Goal: Information Seeking & Learning: Check status

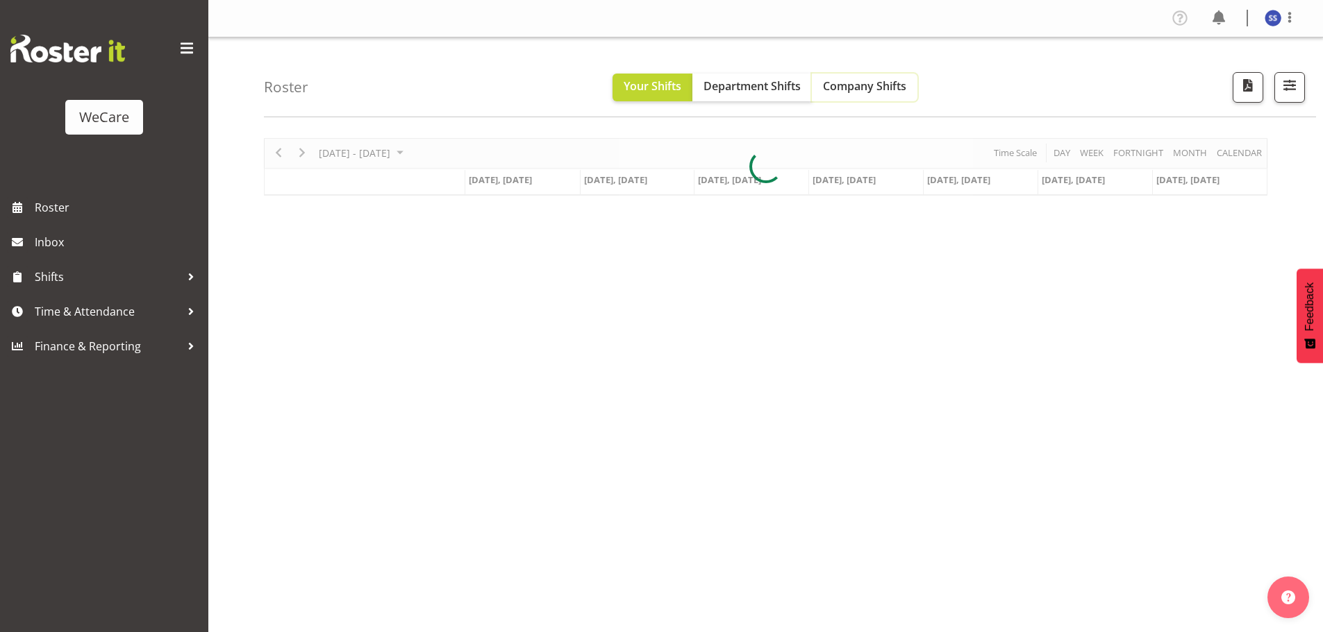
click at [869, 81] on span "Company Shifts" at bounding box center [864, 85] width 83 height 15
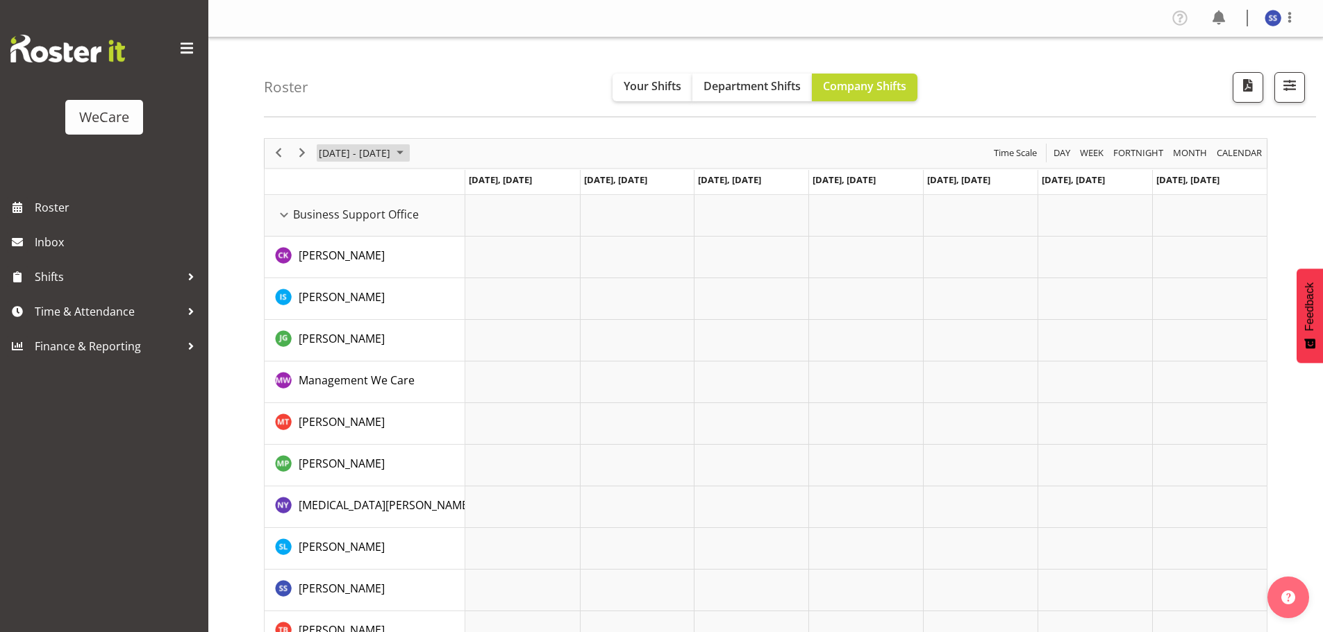
click at [405, 151] on span "June 2024" at bounding box center [400, 152] width 17 height 17
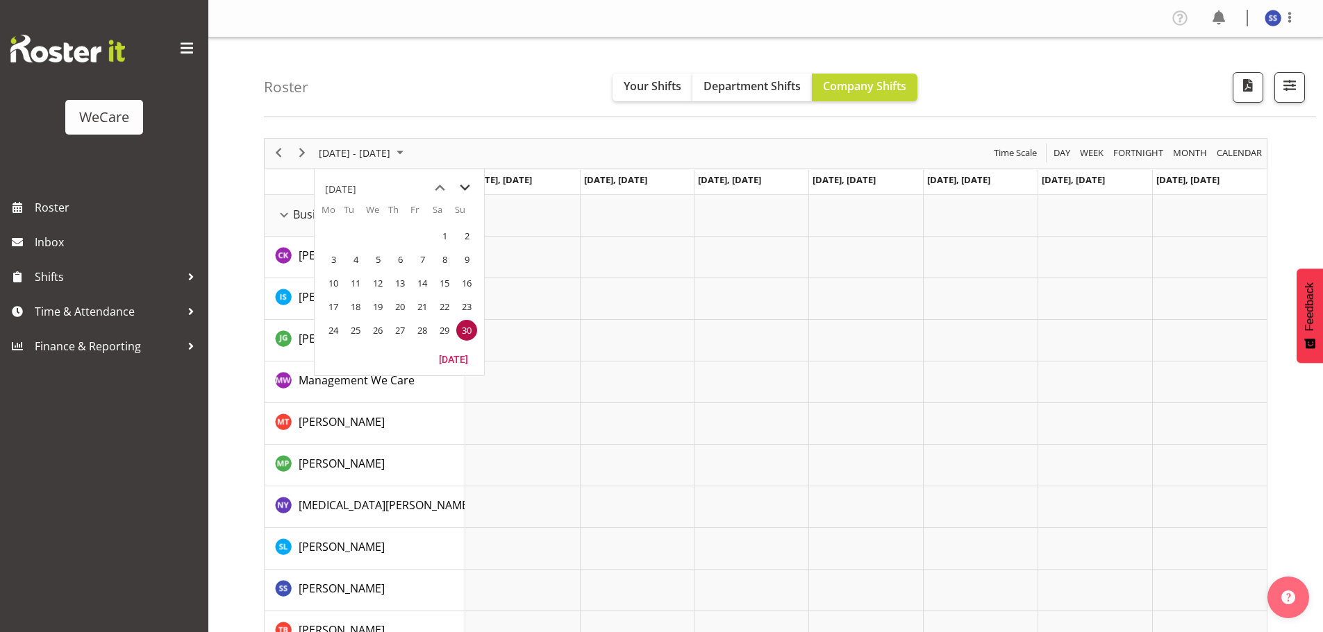
click at [464, 187] on span "next month" at bounding box center [465, 188] width 24 height 25
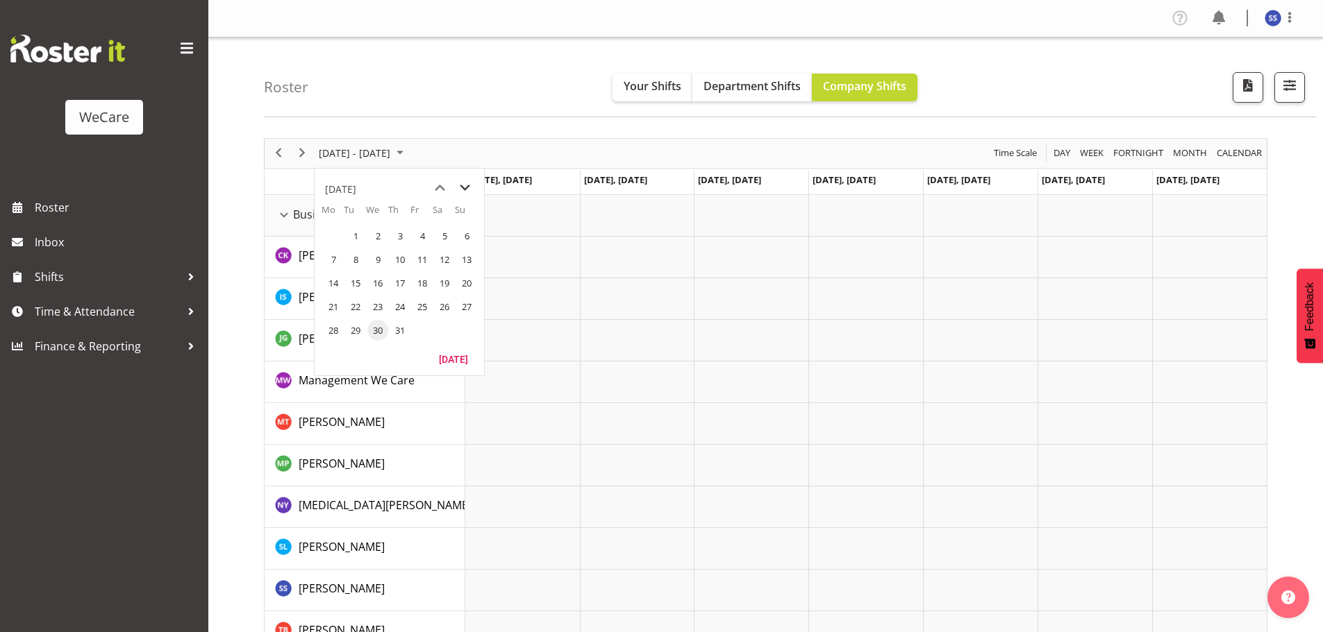
click at [464, 187] on span "next month" at bounding box center [465, 188] width 24 height 25
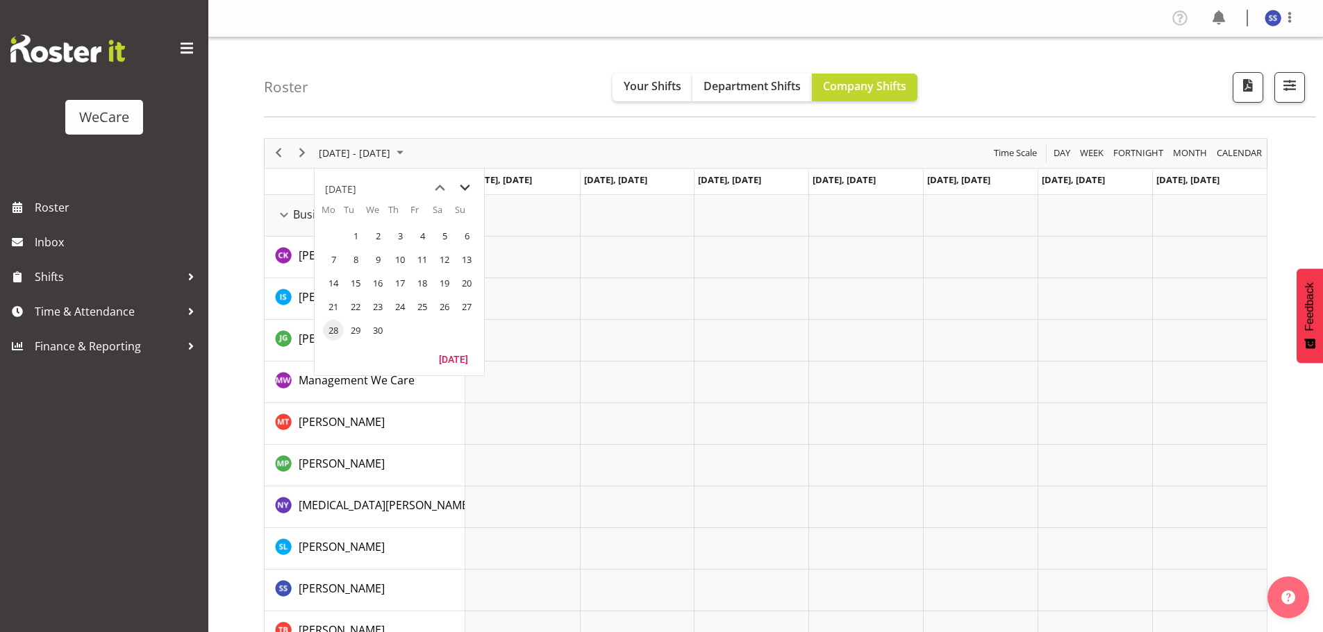
click at [464, 187] on span "next month" at bounding box center [465, 188] width 24 height 25
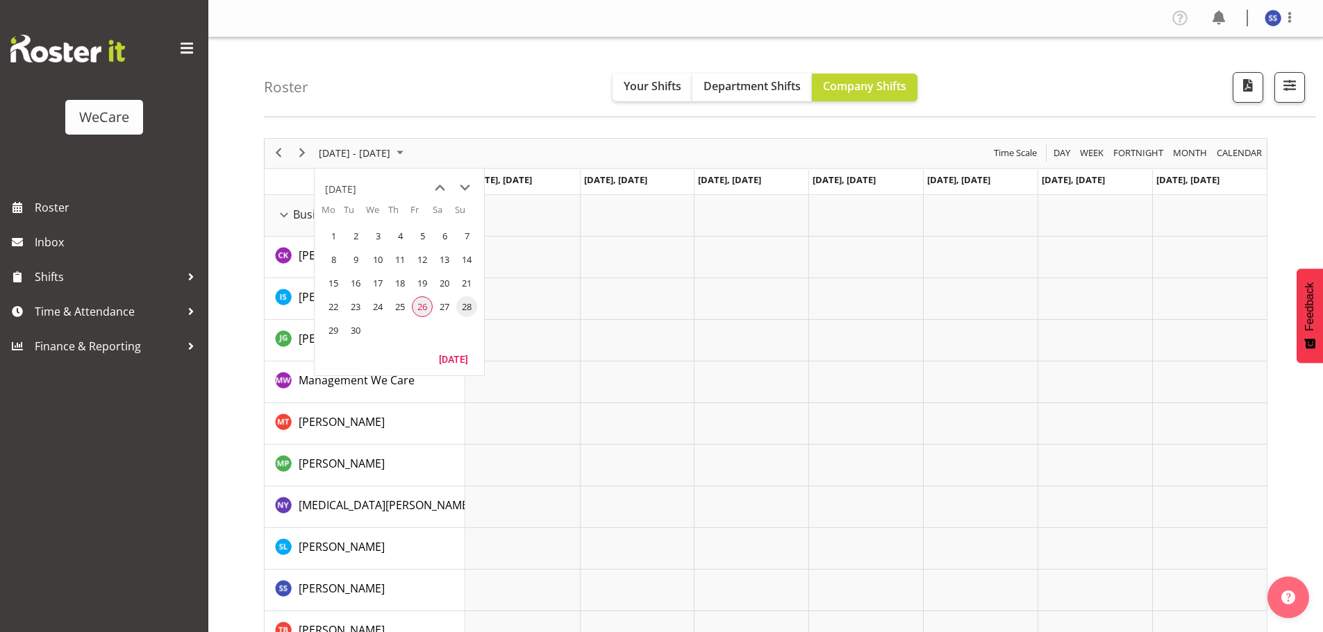
click at [417, 305] on span "26" at bounding box center [422, 306] width 21 height 21
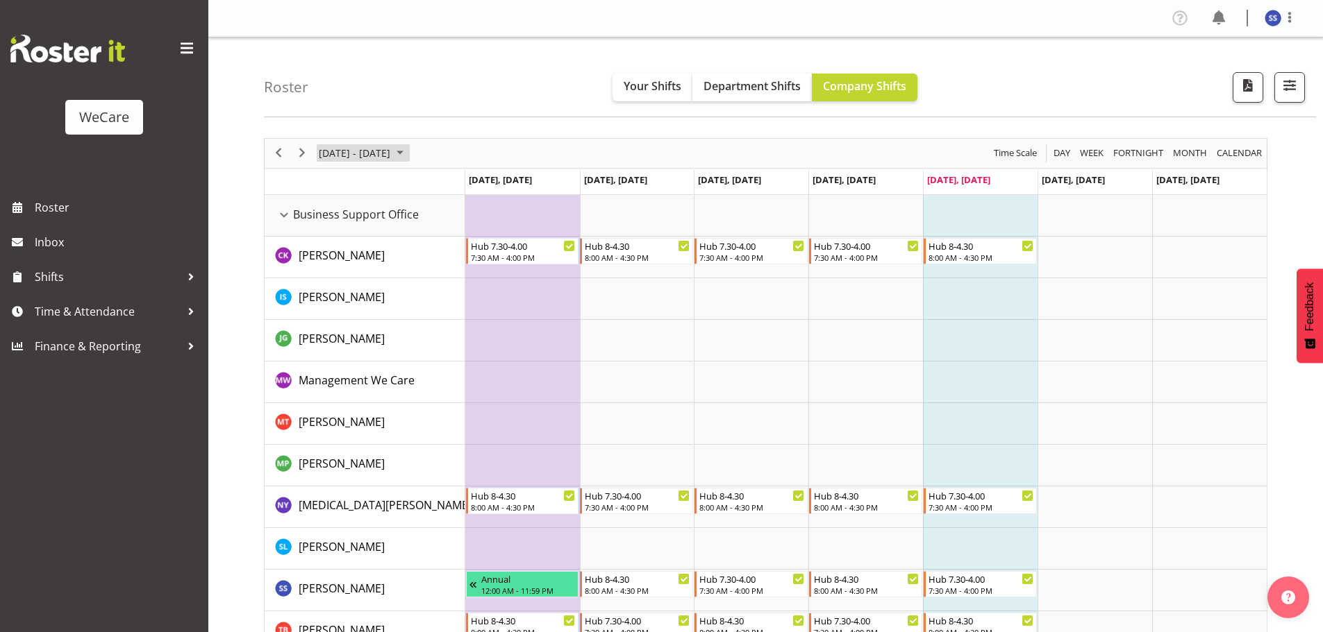
click at [408, 151] on span "September 2025" at bounding box center [400, 152] width 17 height 17
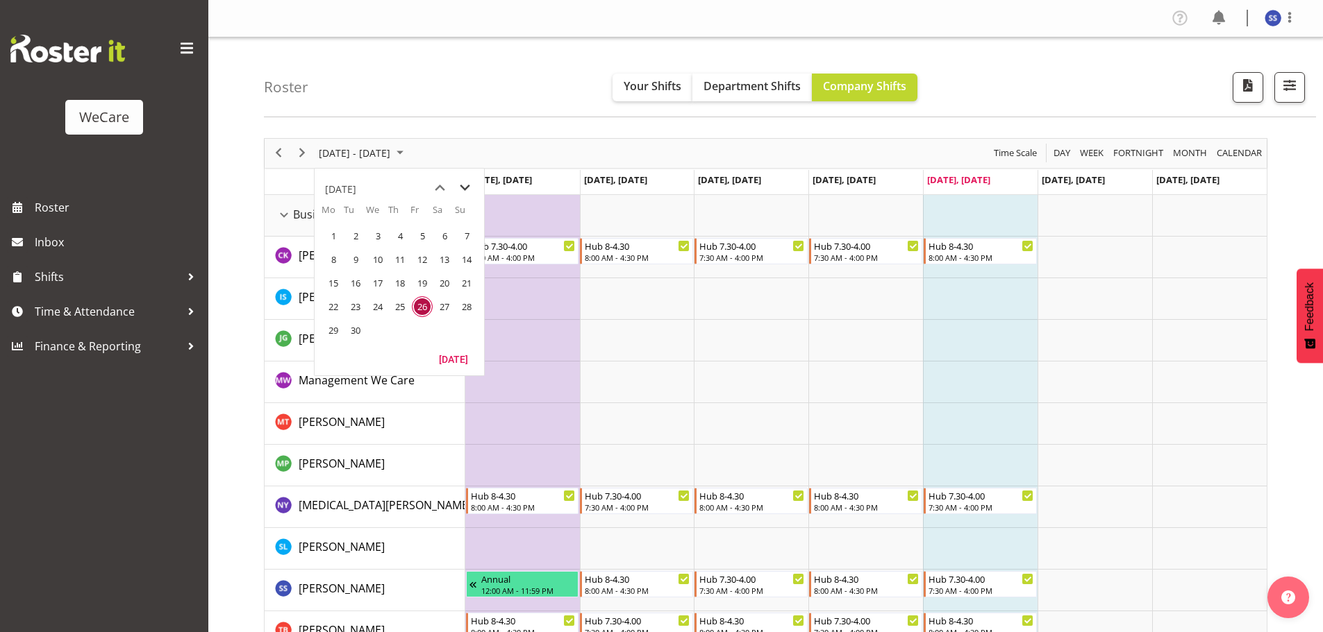
click at [464, 186] on span "next month" at bounding box center [465, 188] width 24 height 25
click at [420, 260] on span "10" at bounding box center [422, 259] width 21 height 21
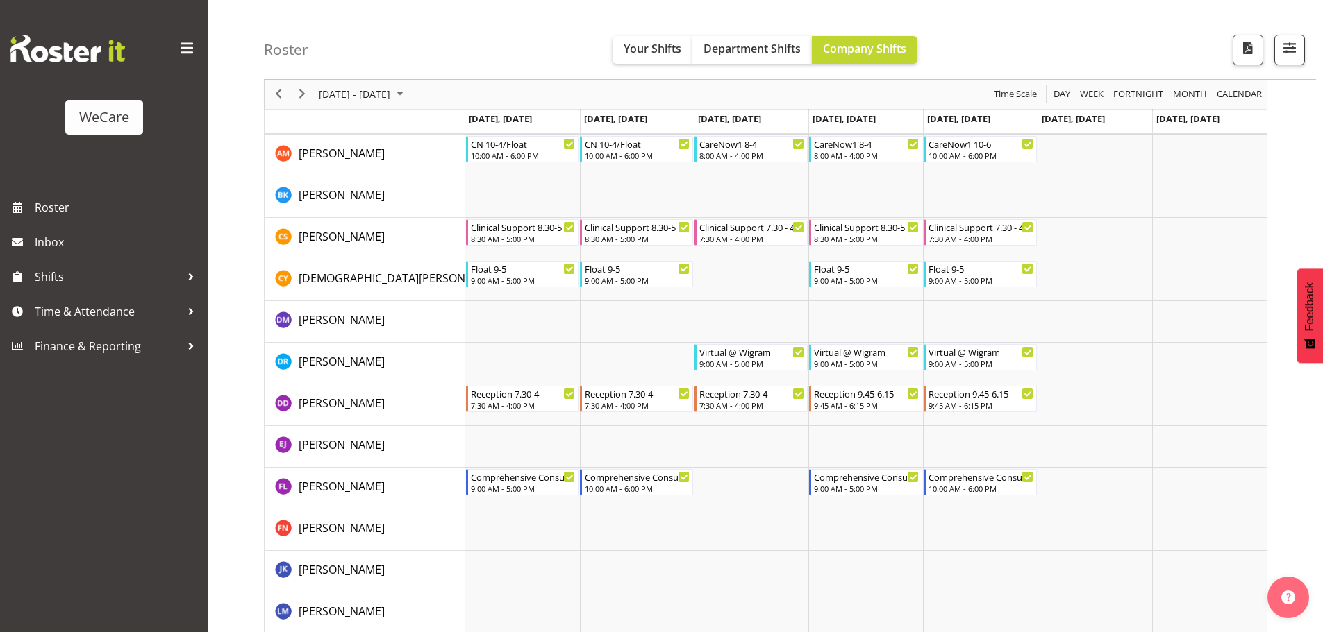
scroll to position [3309, 0]
click at [408, 92] on span "October 2025" at bounding box center [400, 94] width 17 height 17
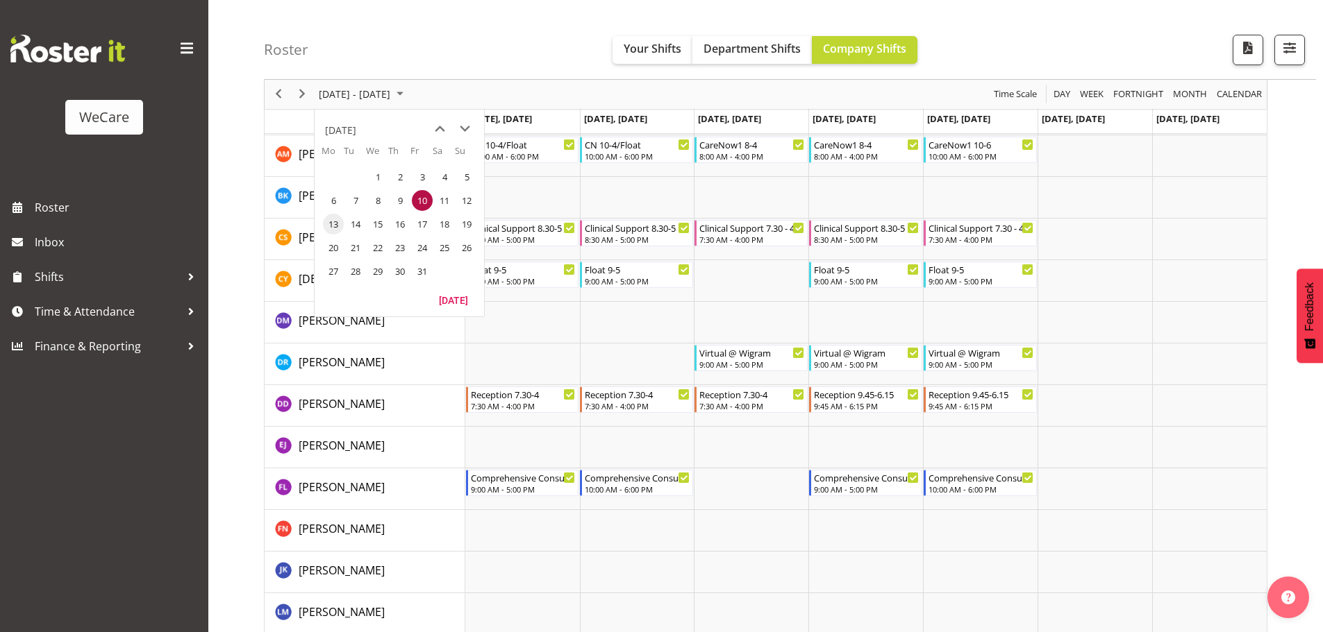
click at [334, 224] on span "13" at bounding box center [333, 224] width 21 height 21
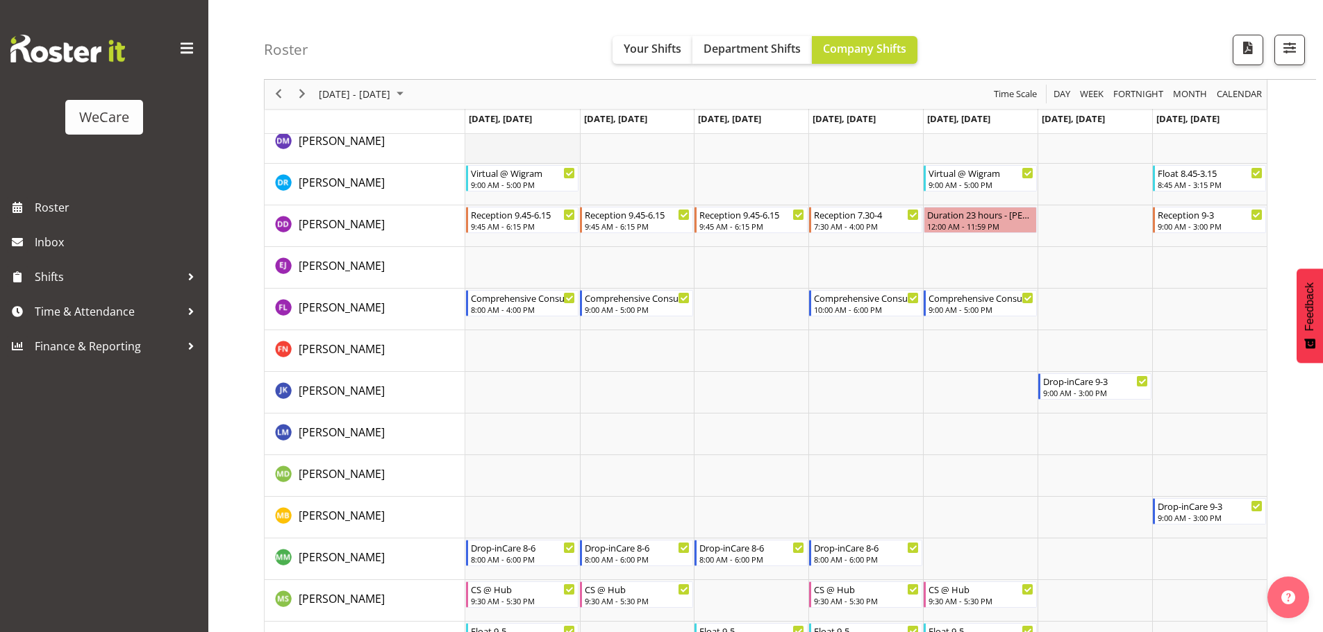
scroll to position [3448, 0]
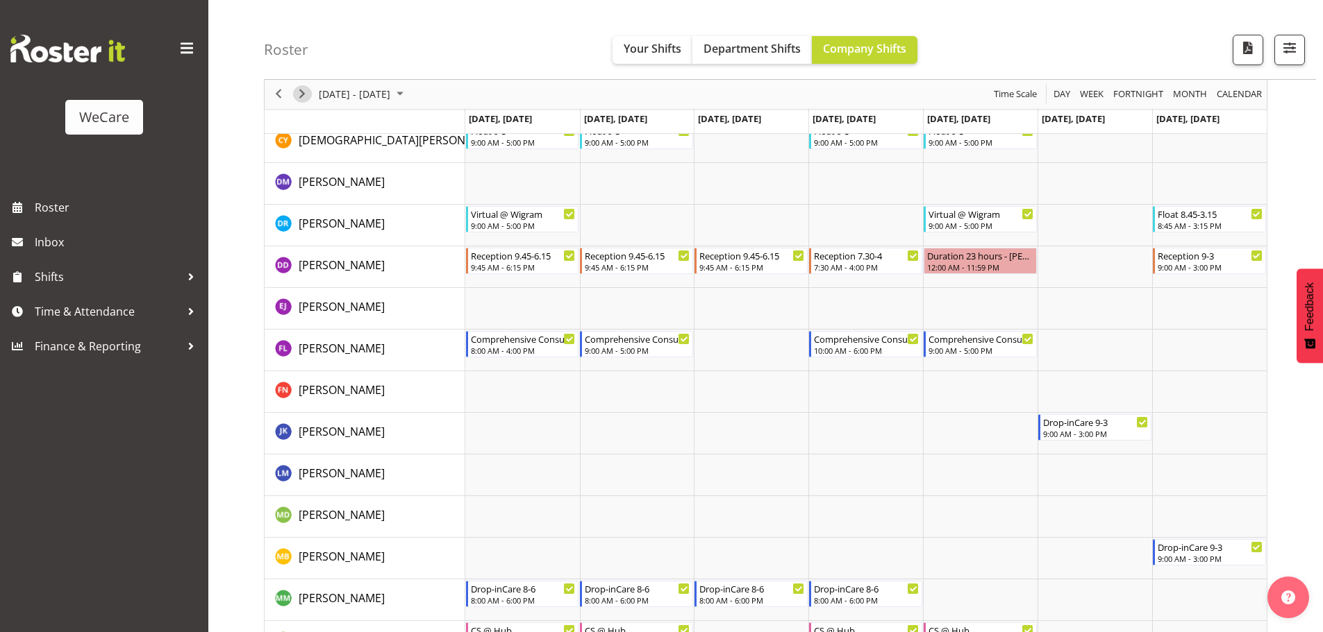
click at [300, 94] on span "Next" at bounding box center [302, 94] width 17 height 17
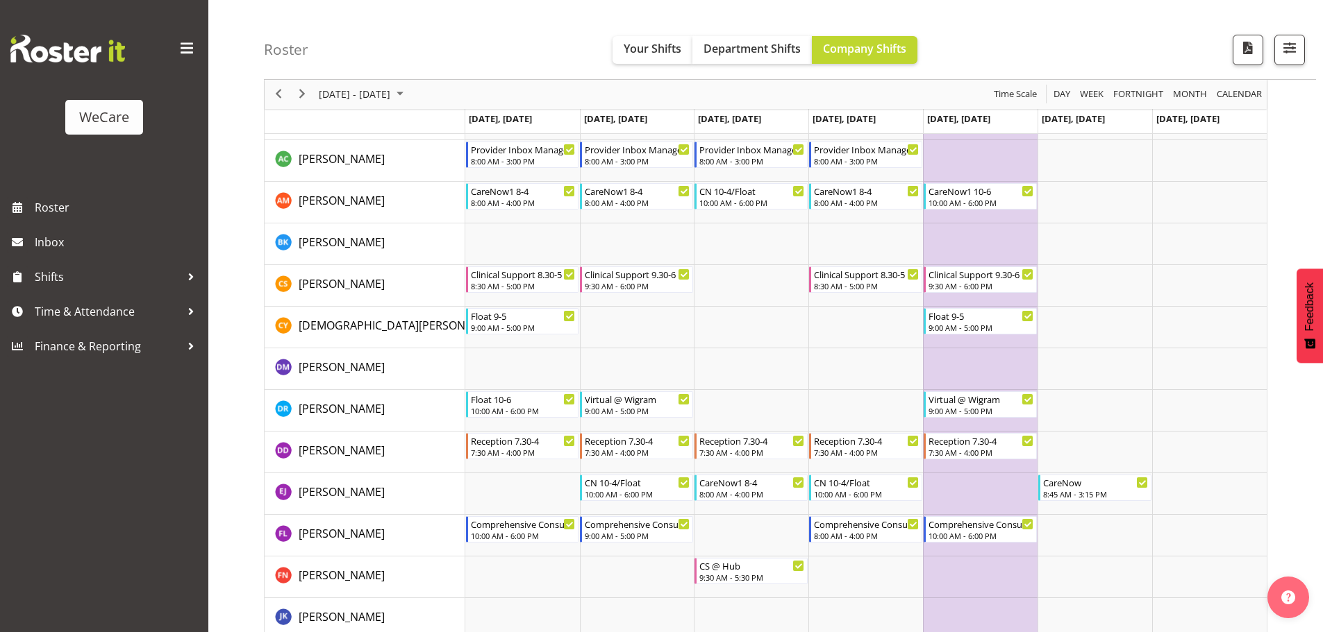
scroll to position [3239, 0]
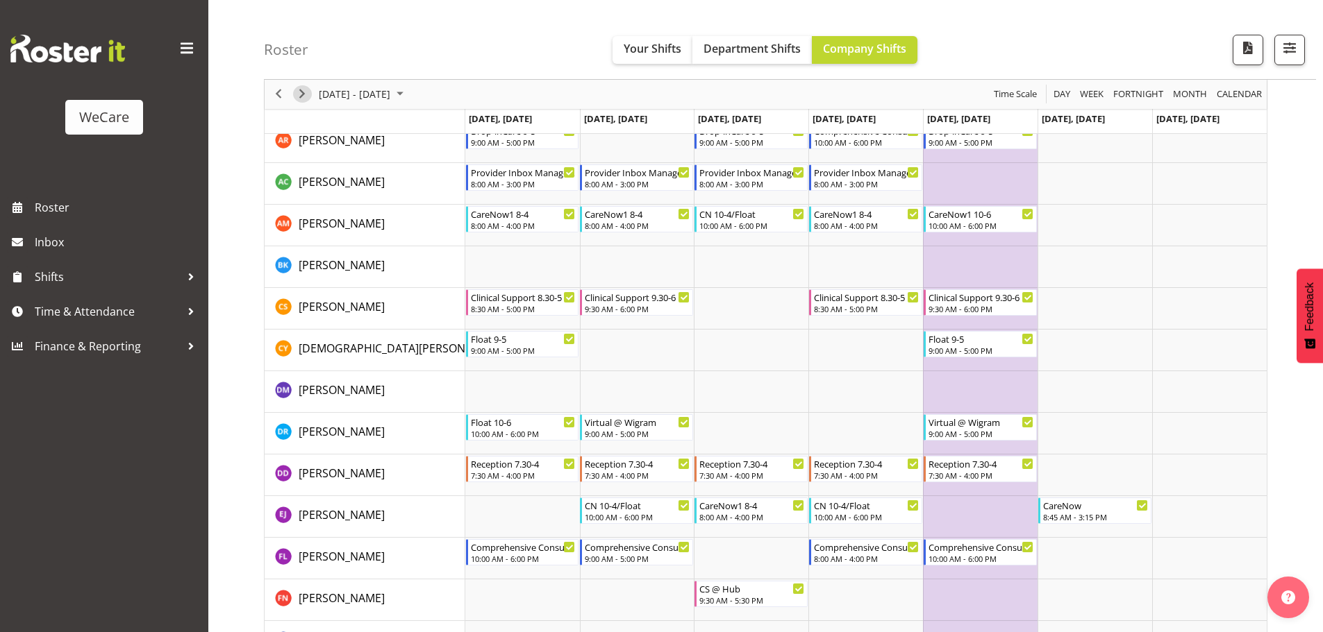
drag, startPoint x: 300, startPoint y: 94, endPoint x: 471, endPoint y: 240, distance: 224.6
click at [300, 94] on span "Next" at bounding box center [302, 94] width 17 height 17
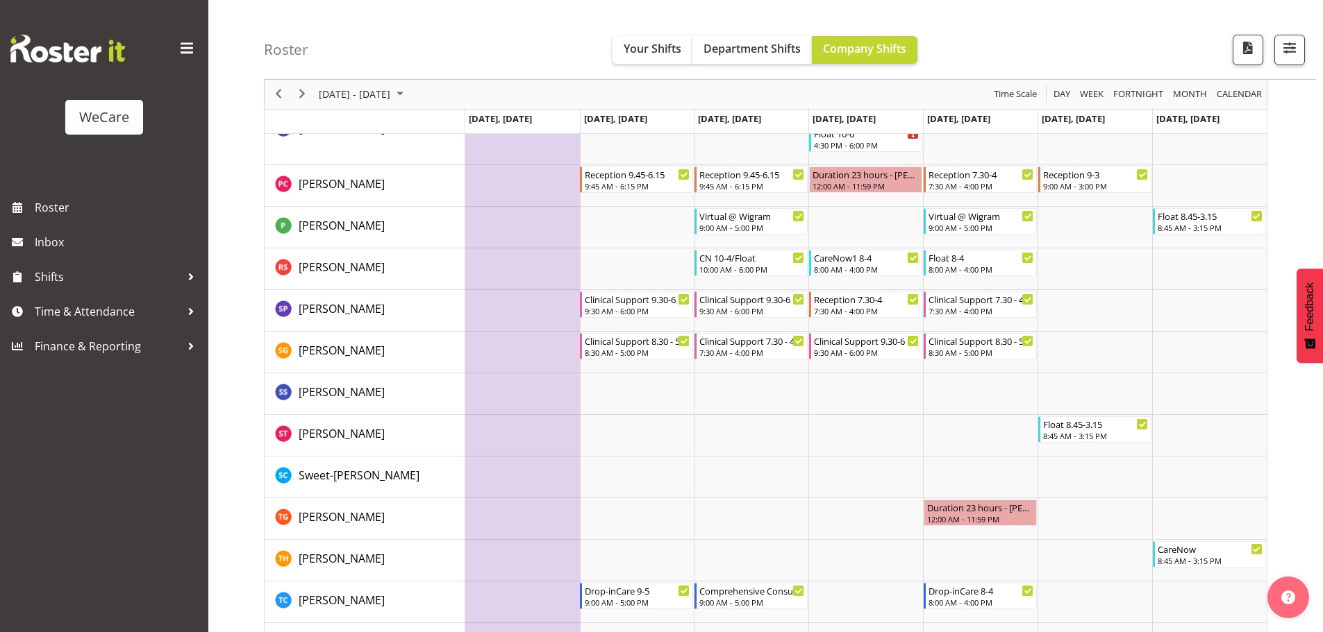
scroll to position [4073, 0]
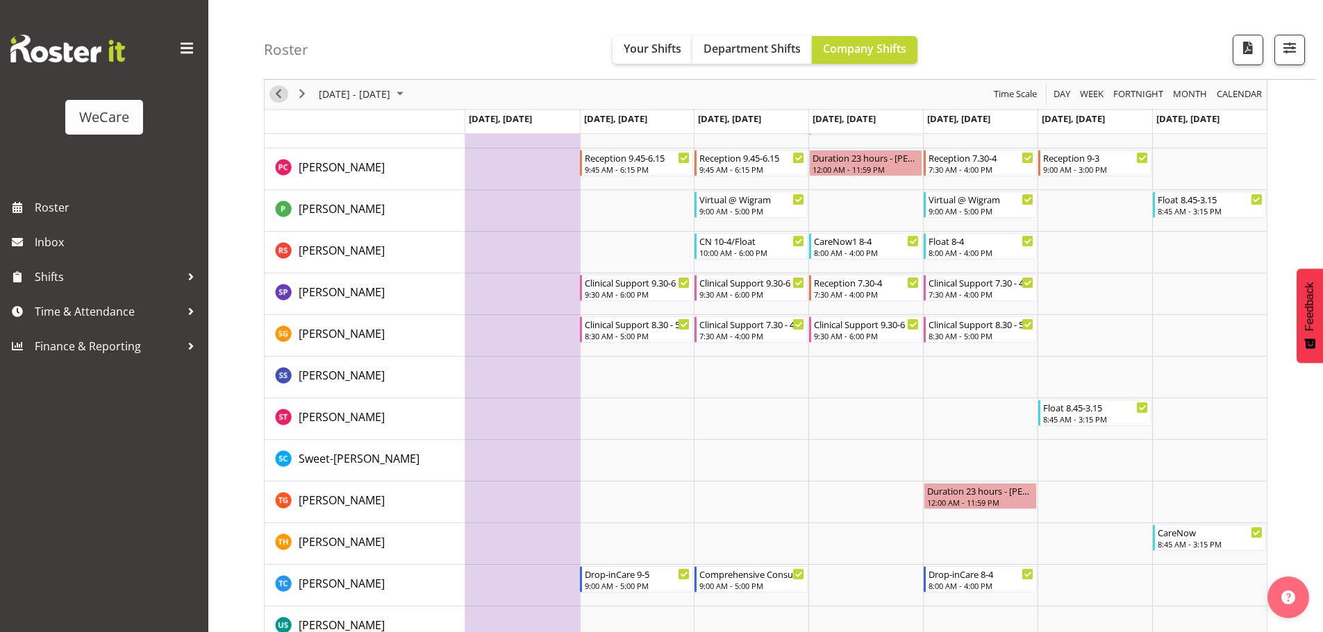
click at [278, 96] on span "Previous" at bounding box center [278, 94] width 17 height 17
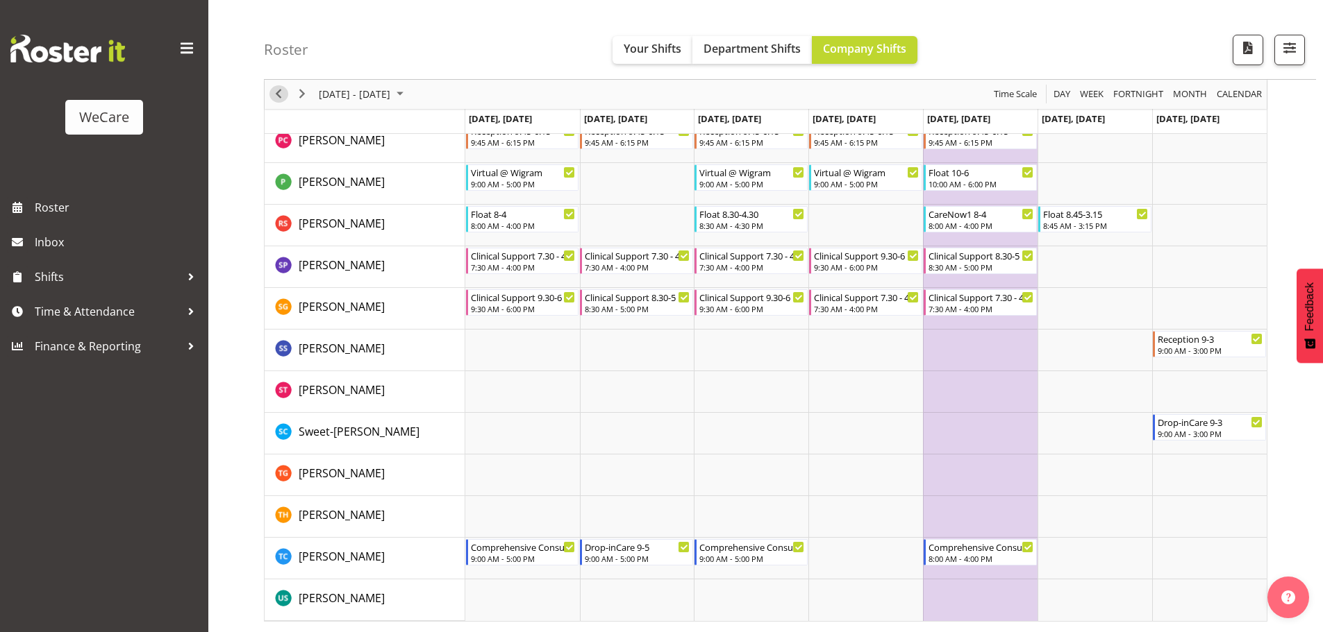
click at [278, 96] on span "Previous" at bounding box center [278, 94] width 17 height 17
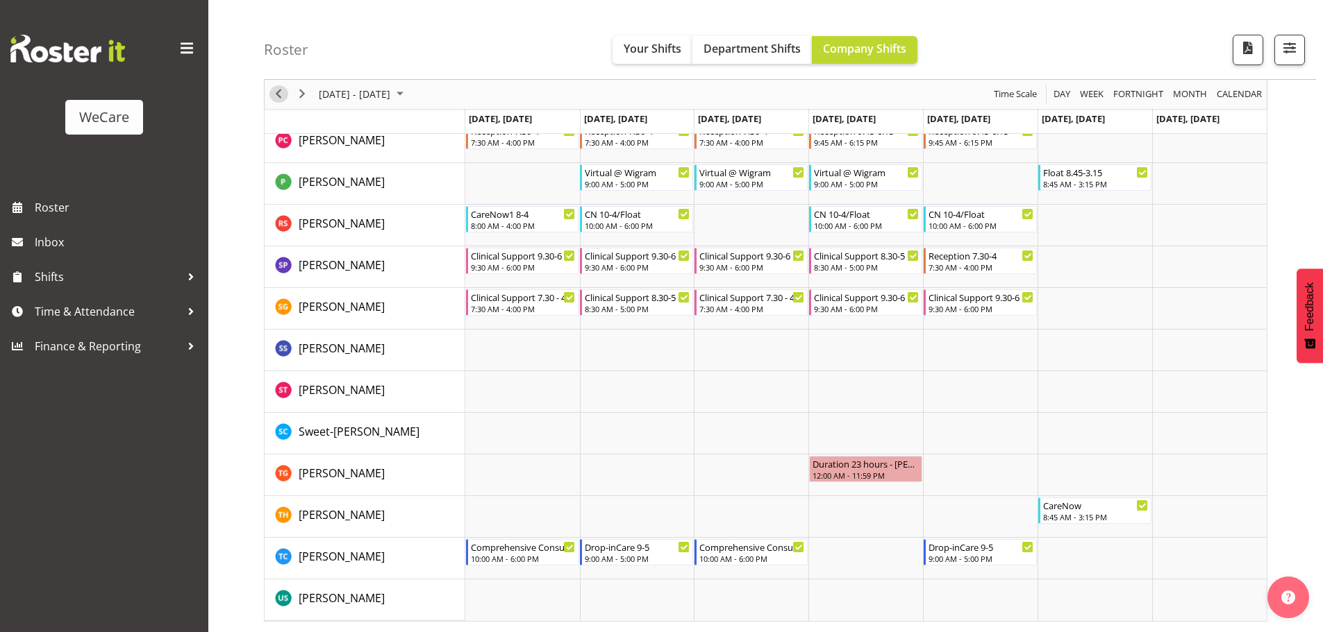
click at [278, 96] on span "Previous" at bounding box center [278, 94] width 17 height 17
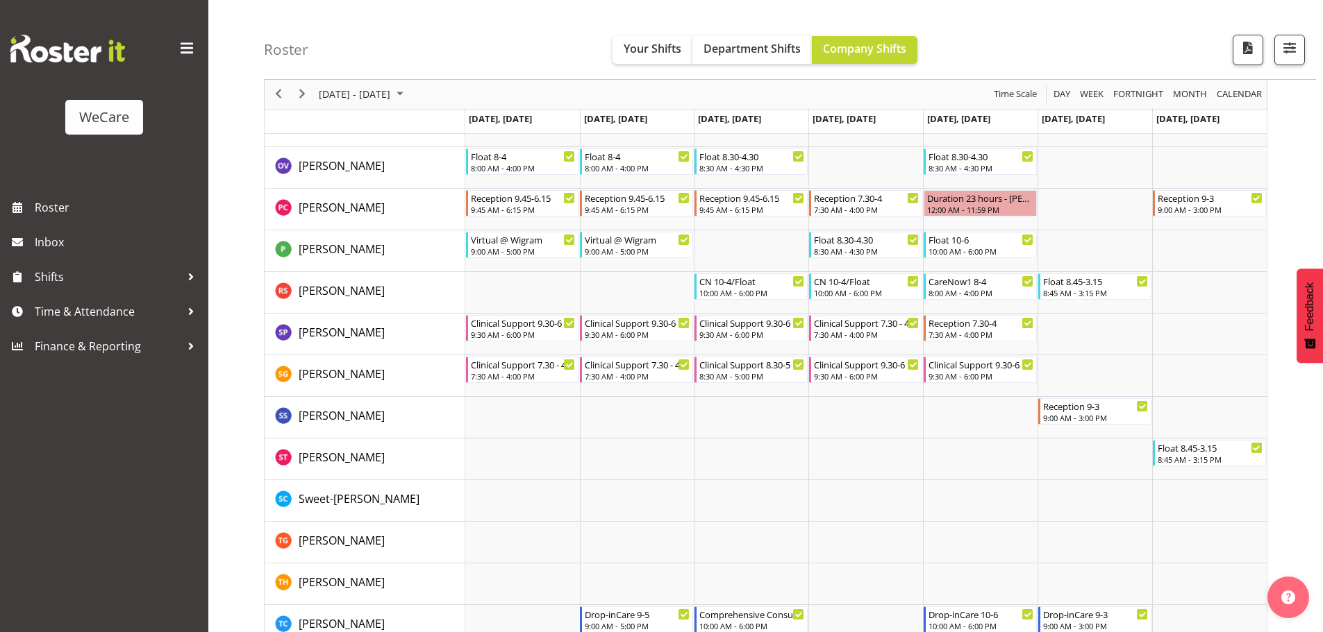
scroll to position [4073, 0]
